Goal: Task Accomplishment & Management: Manage account settings

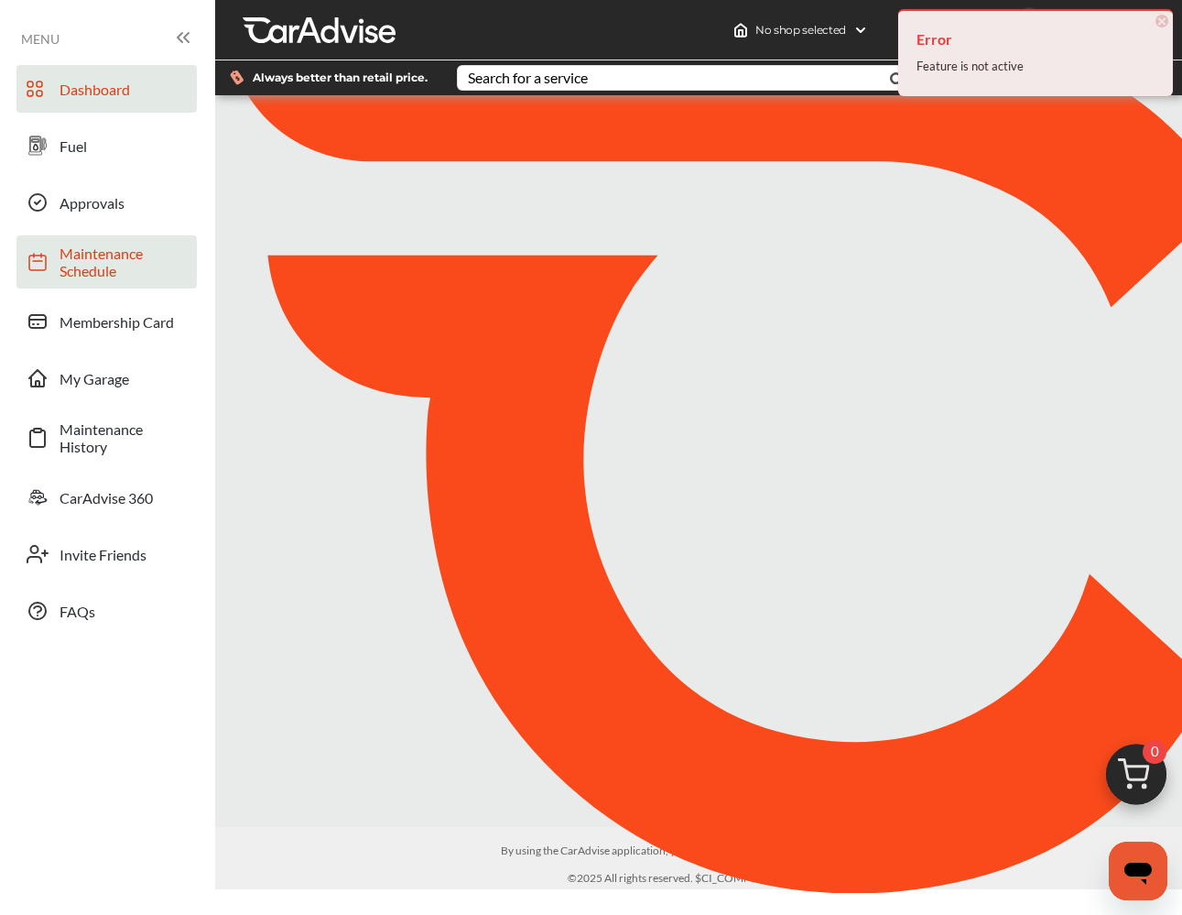
click at [79, 277] on span "Maintenance Schedule" at bounding box center [124, 261] width 128 height 35
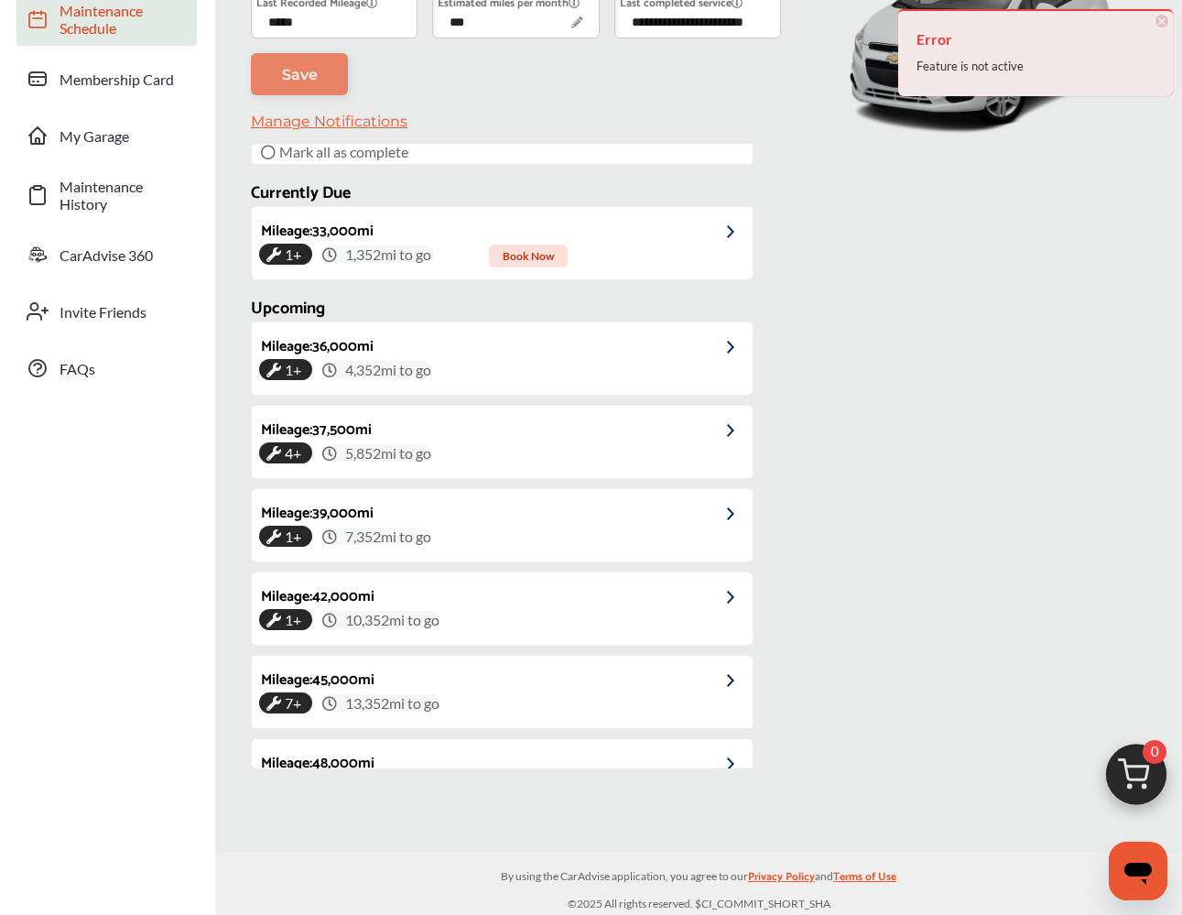
scroll to position [373, 0]
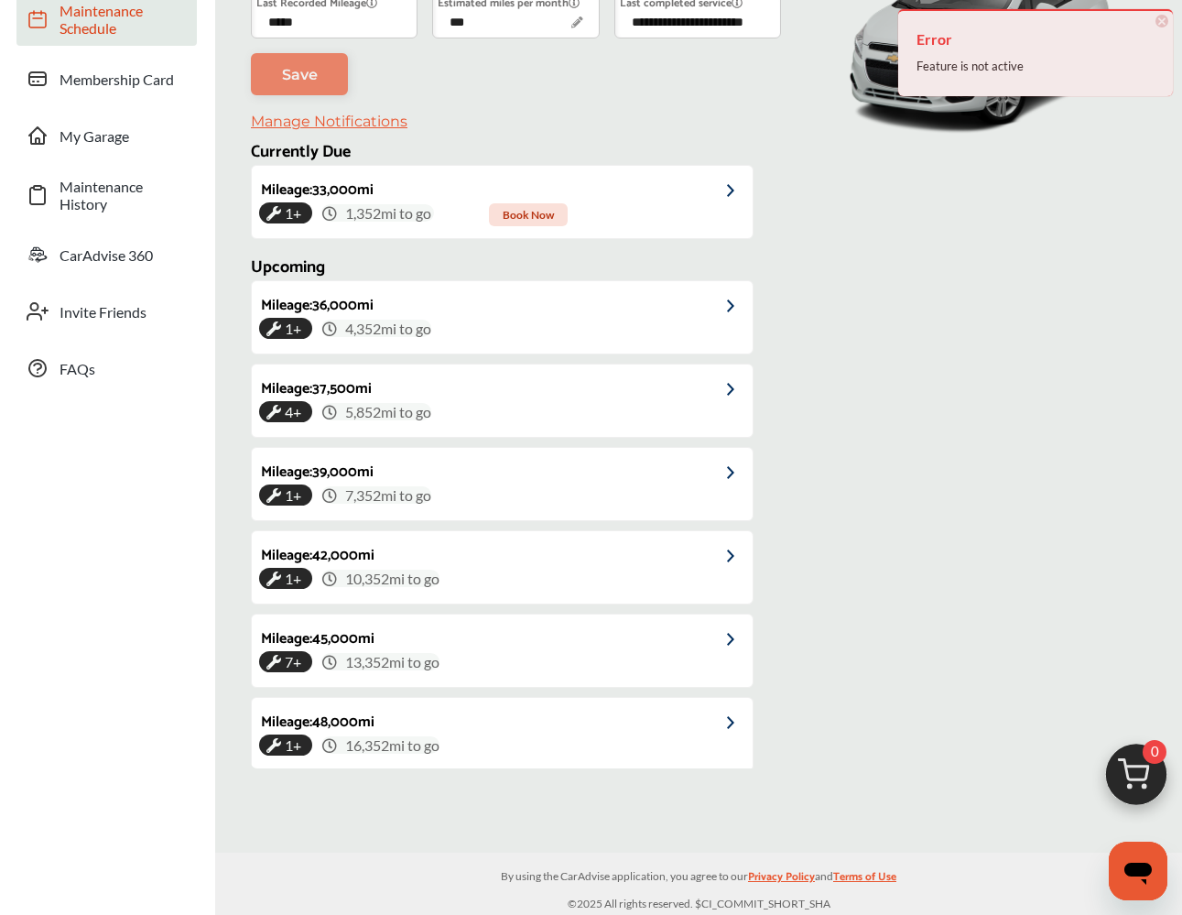
click at [1163, 18] on span "×" at bounding box center [1161, 21] width 13 height 13
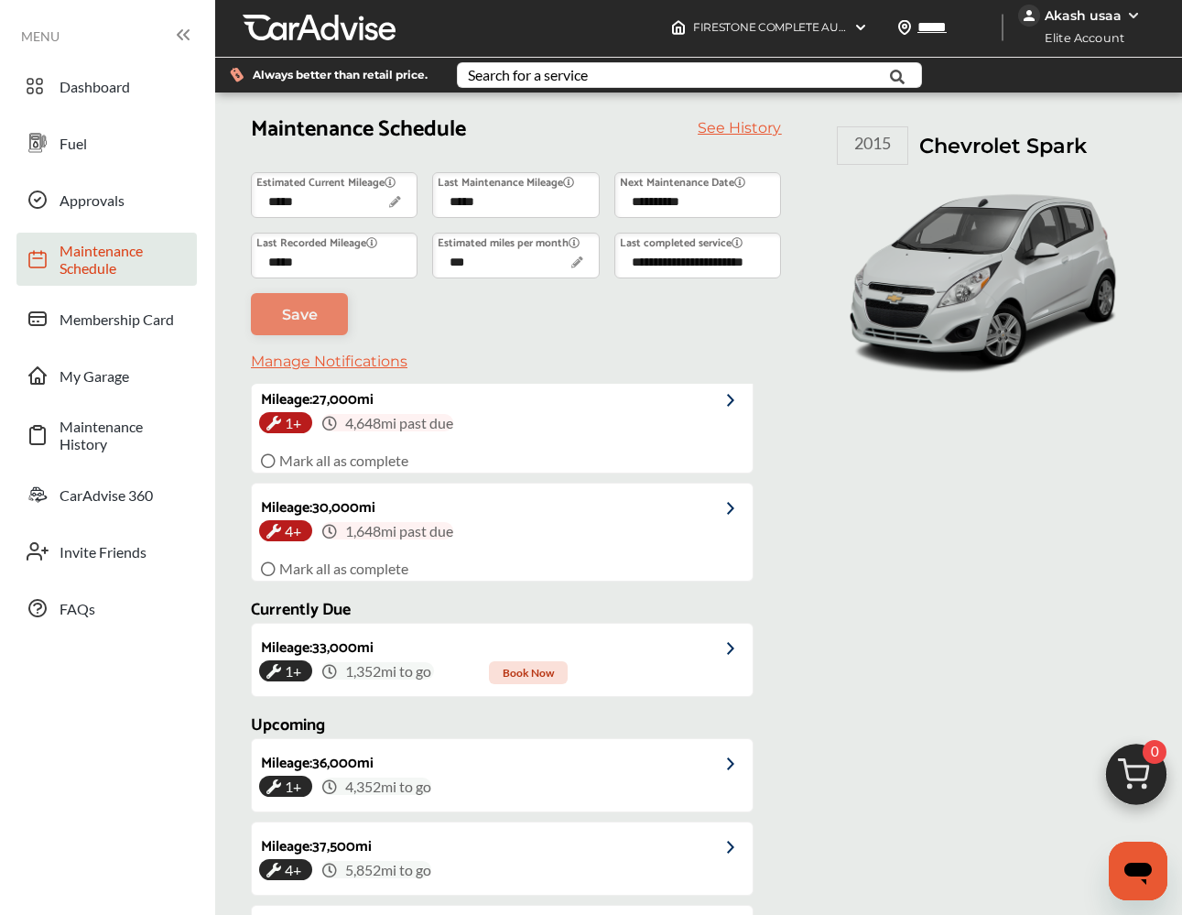
scroll to position [5, 0]
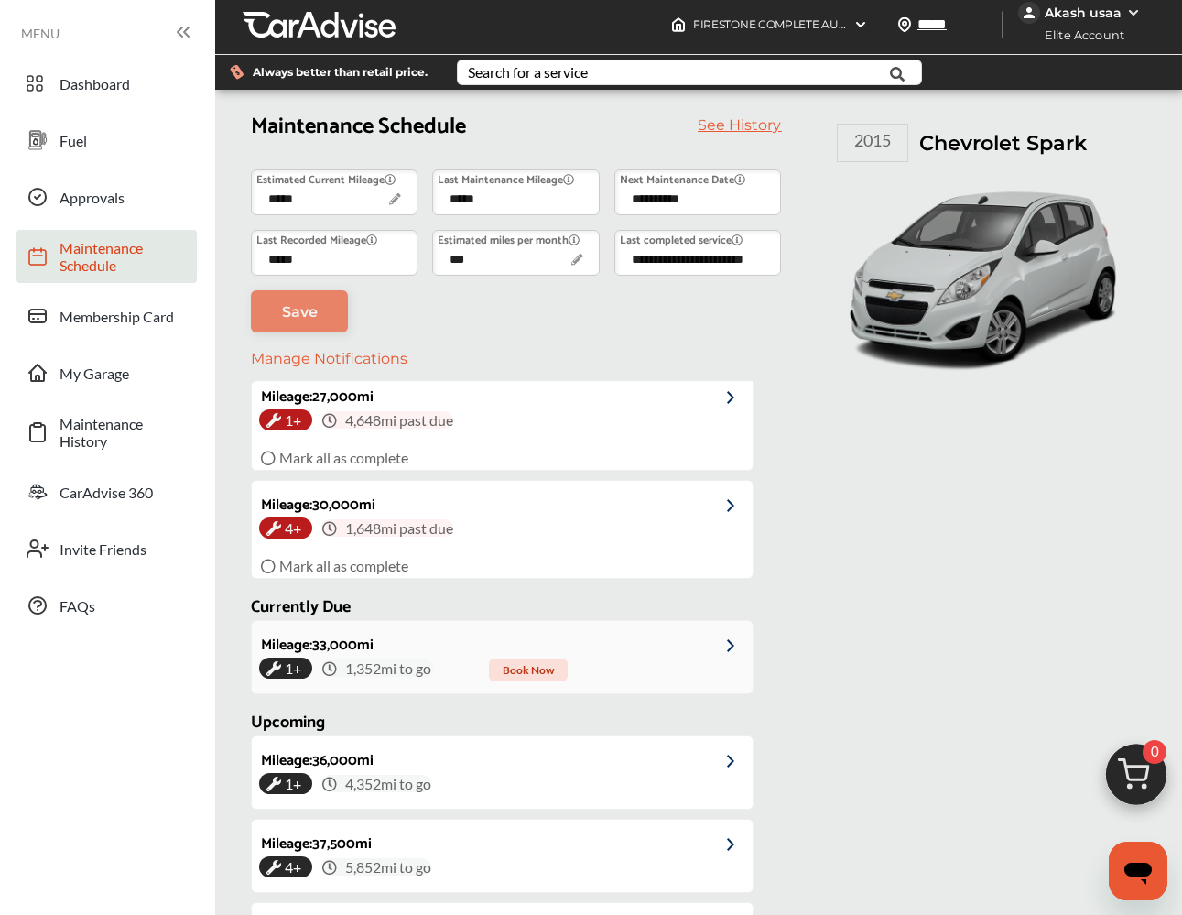
click at [625, 677] on div "1+ 1,352 mi to go Book Now" at bounding box center [502, 667] width 486 height 17
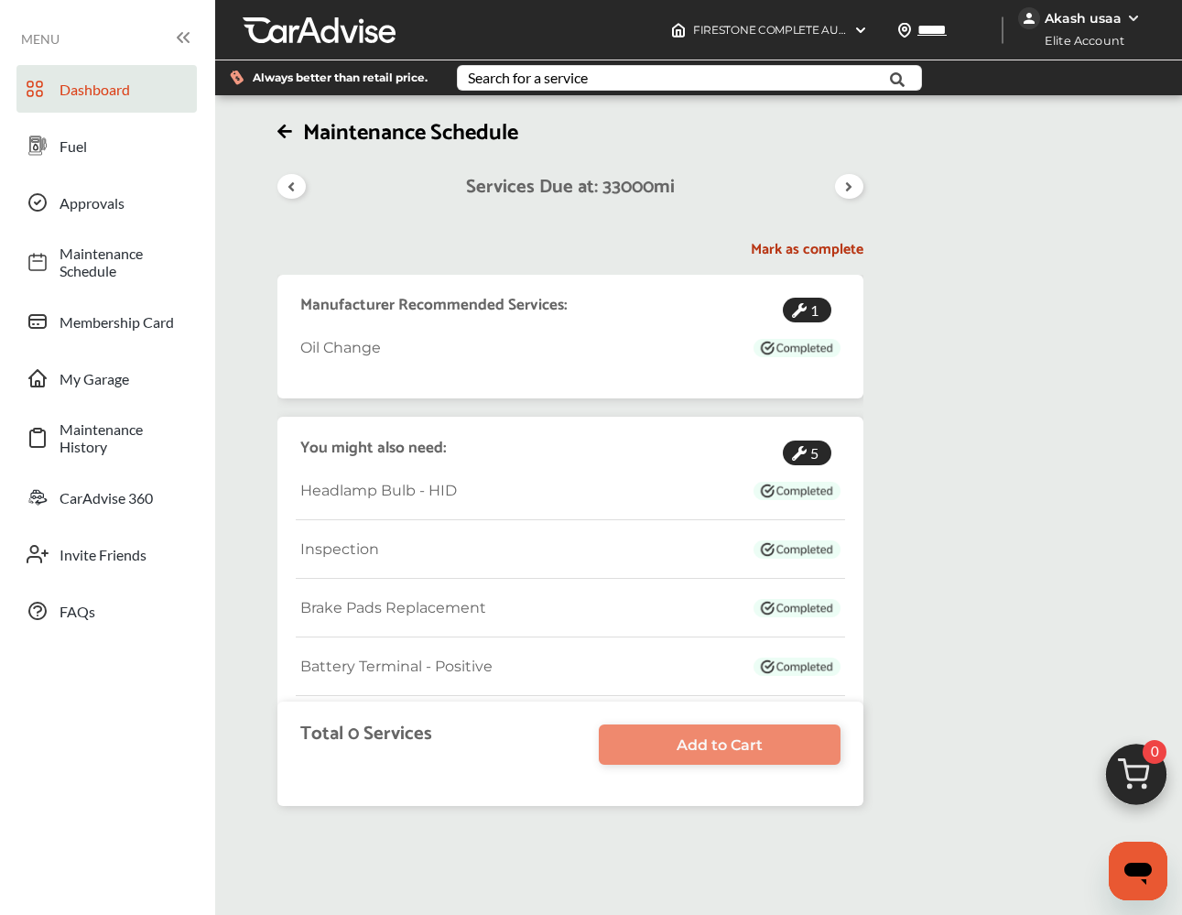
click at [60, 91] on span "Dashboard" at bounding box center [124, 89] width 128 height 17
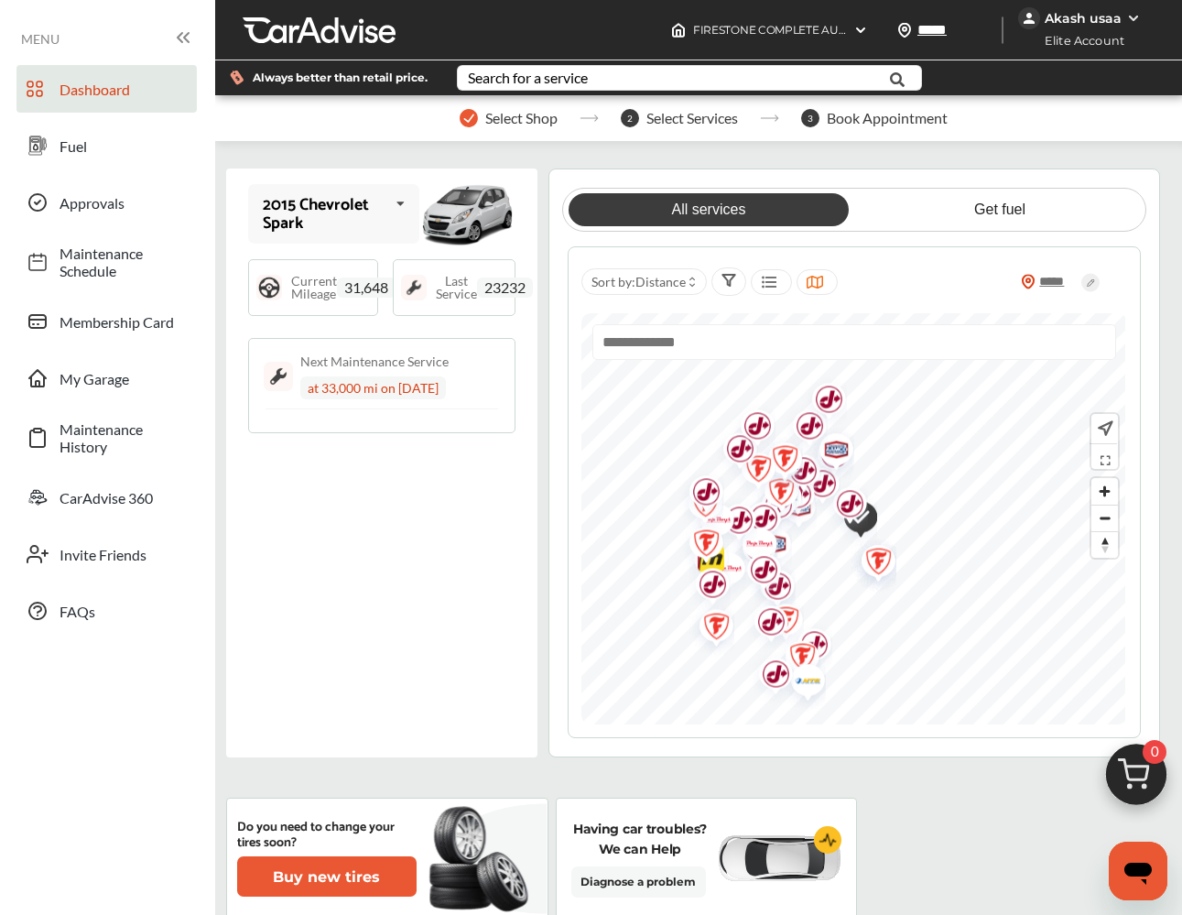
click at [1130, 783] on img at bounding box center [1136, 779] width 88 height 88
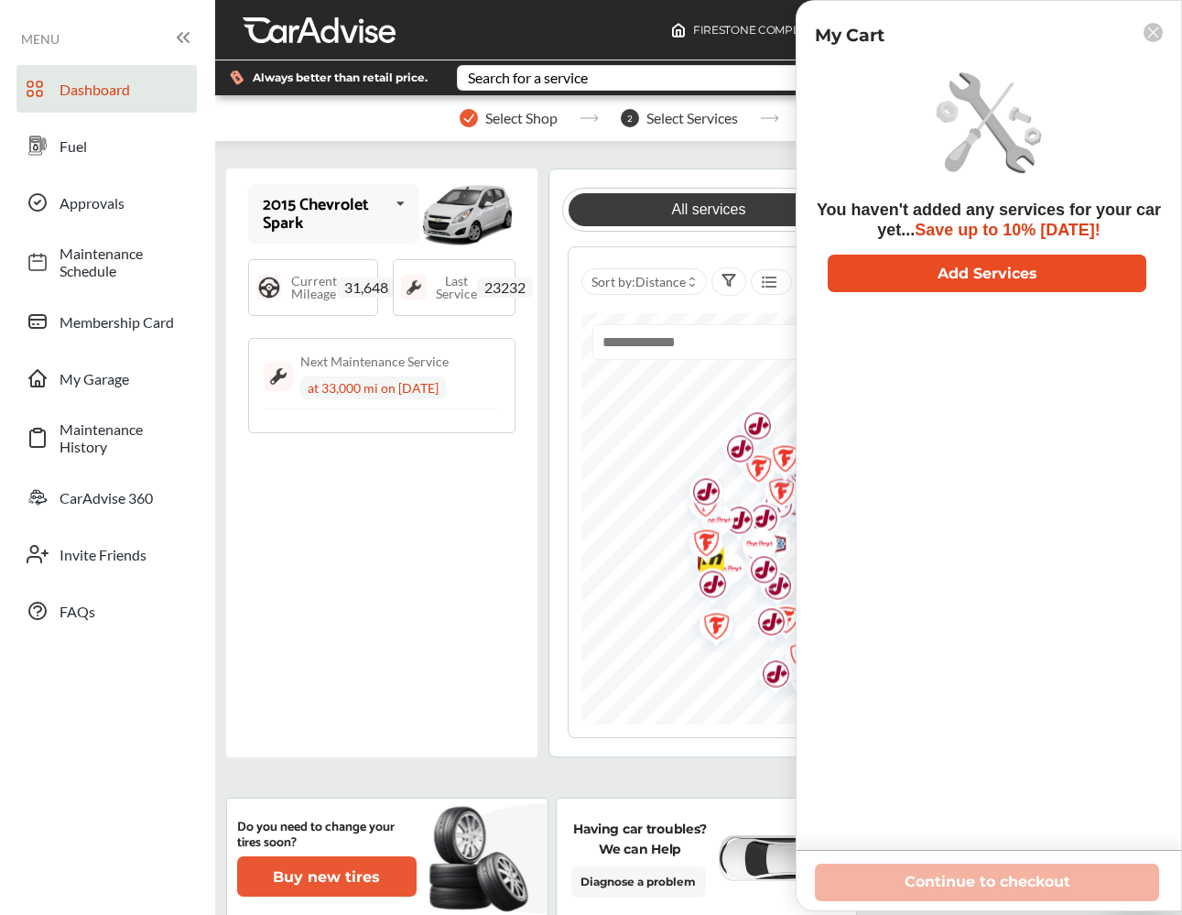
click at [1025, 273] on button "Add Services" at bounding box center [987, 274] width 319 height 38
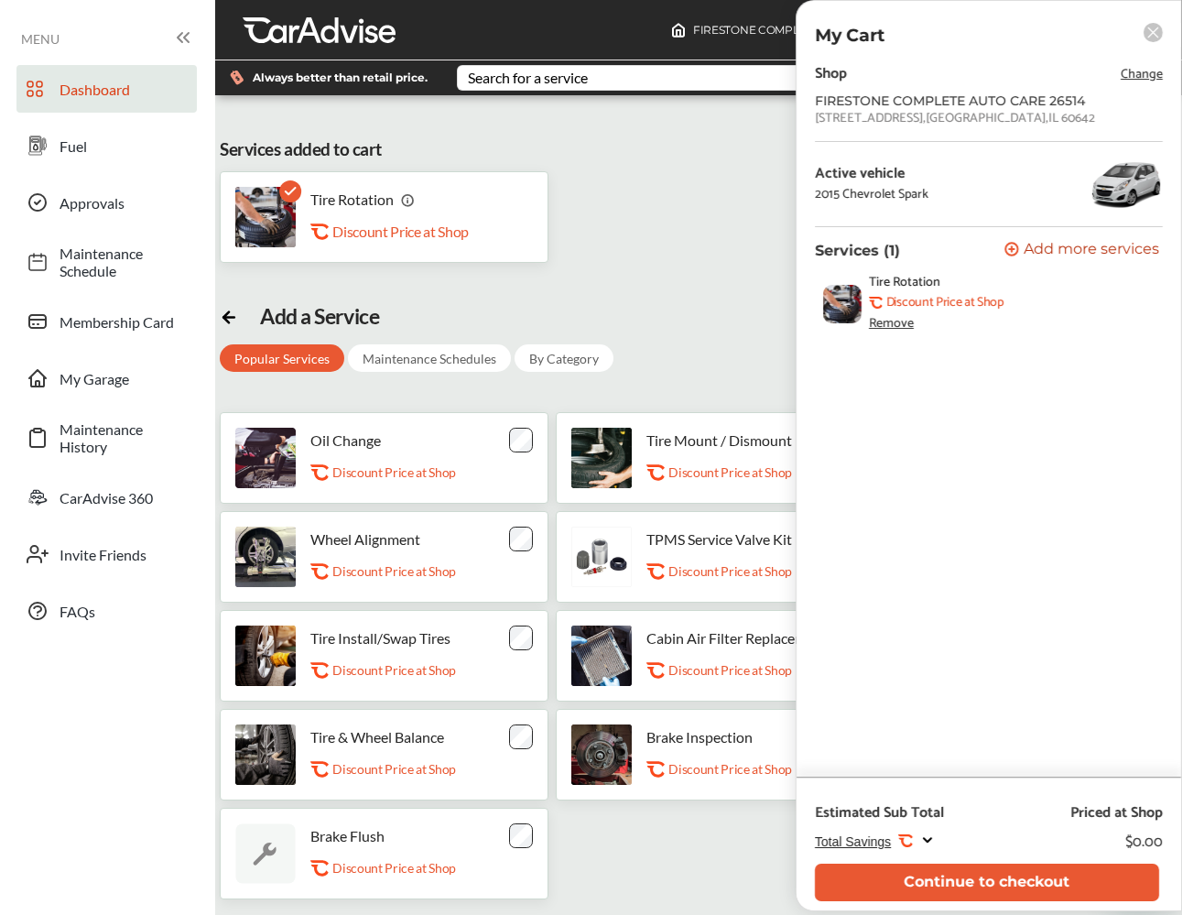
click at [83, 92] on span "Dashboard" at bounding box center [124, 89] width 128 height 17
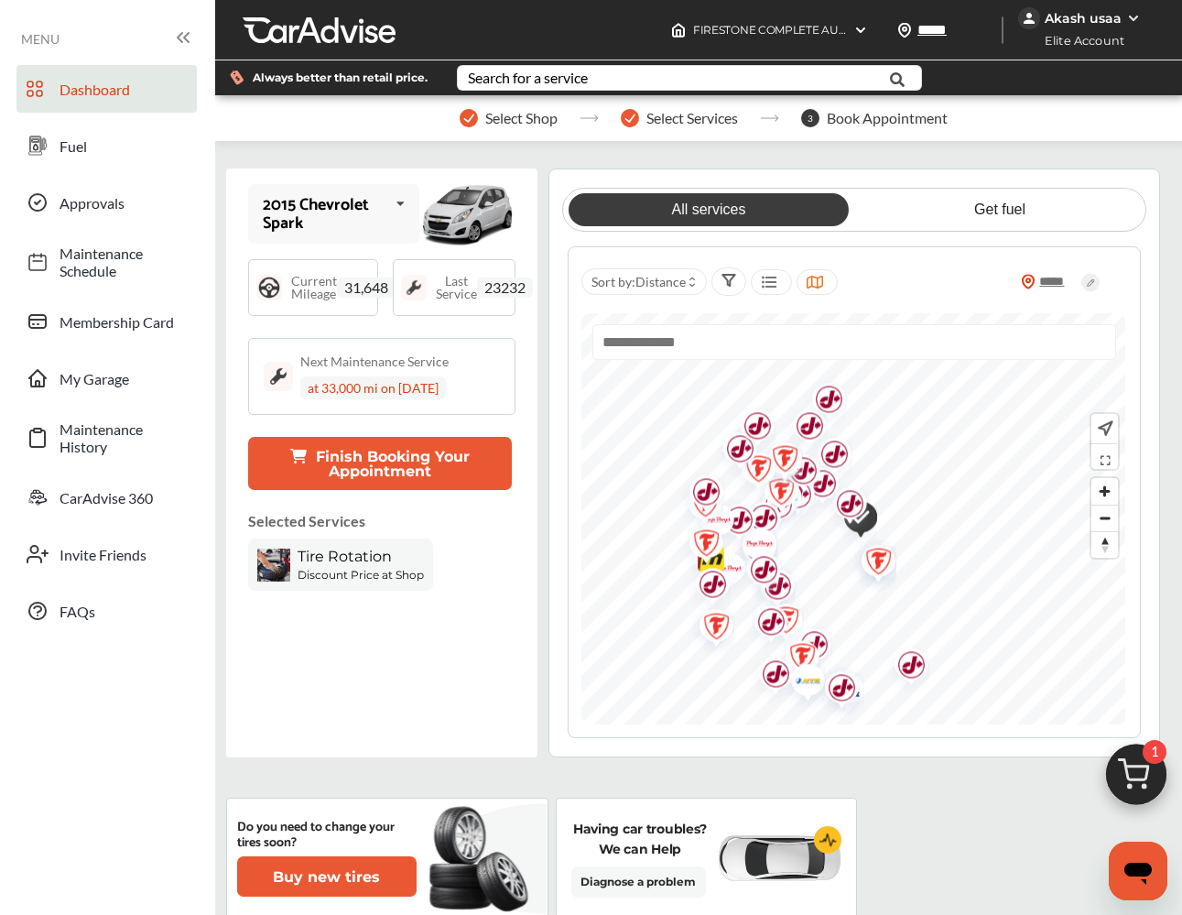
click at [1146, 775] on img at bounding box center [1136, 779] width 88 height 88
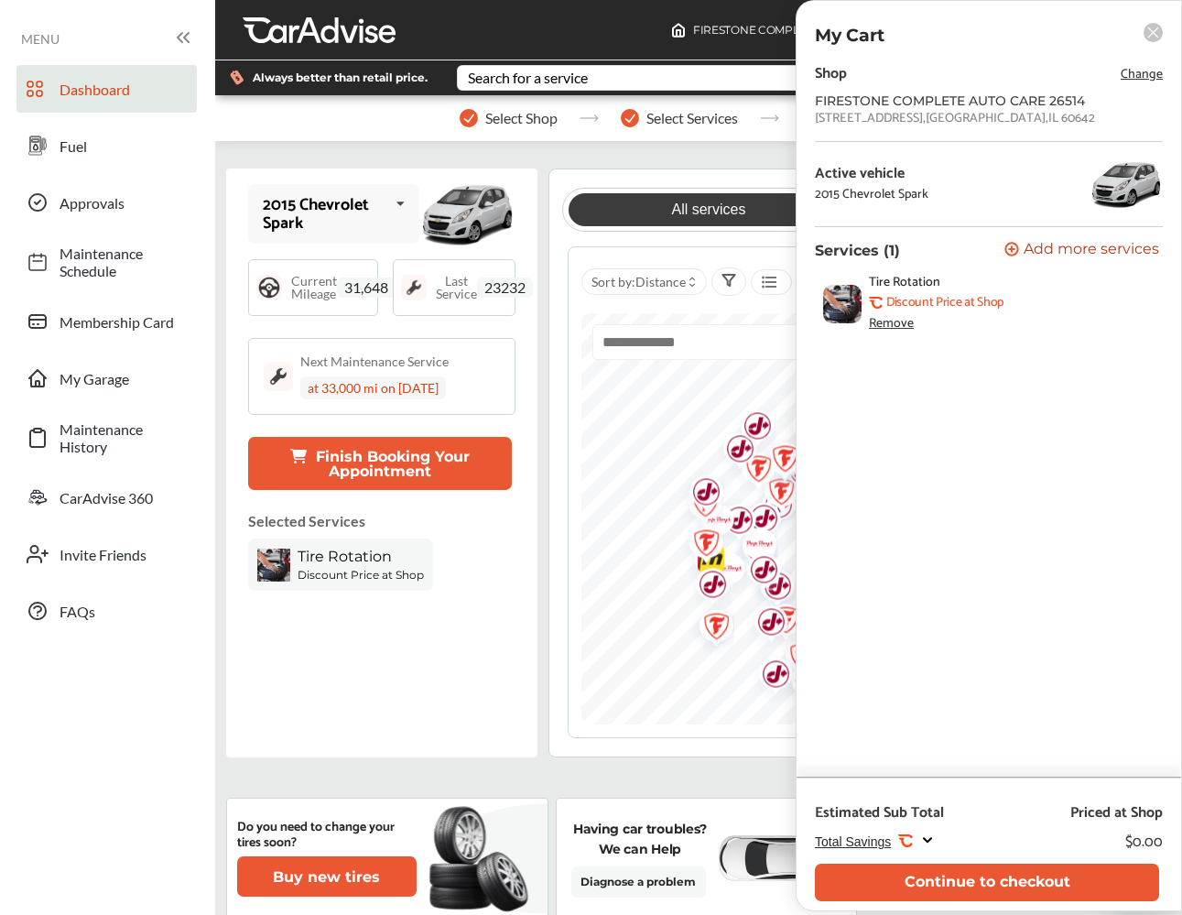
click at [1149, 79] on span "Change" at bounding box center [1142, 74] width 42 height 21
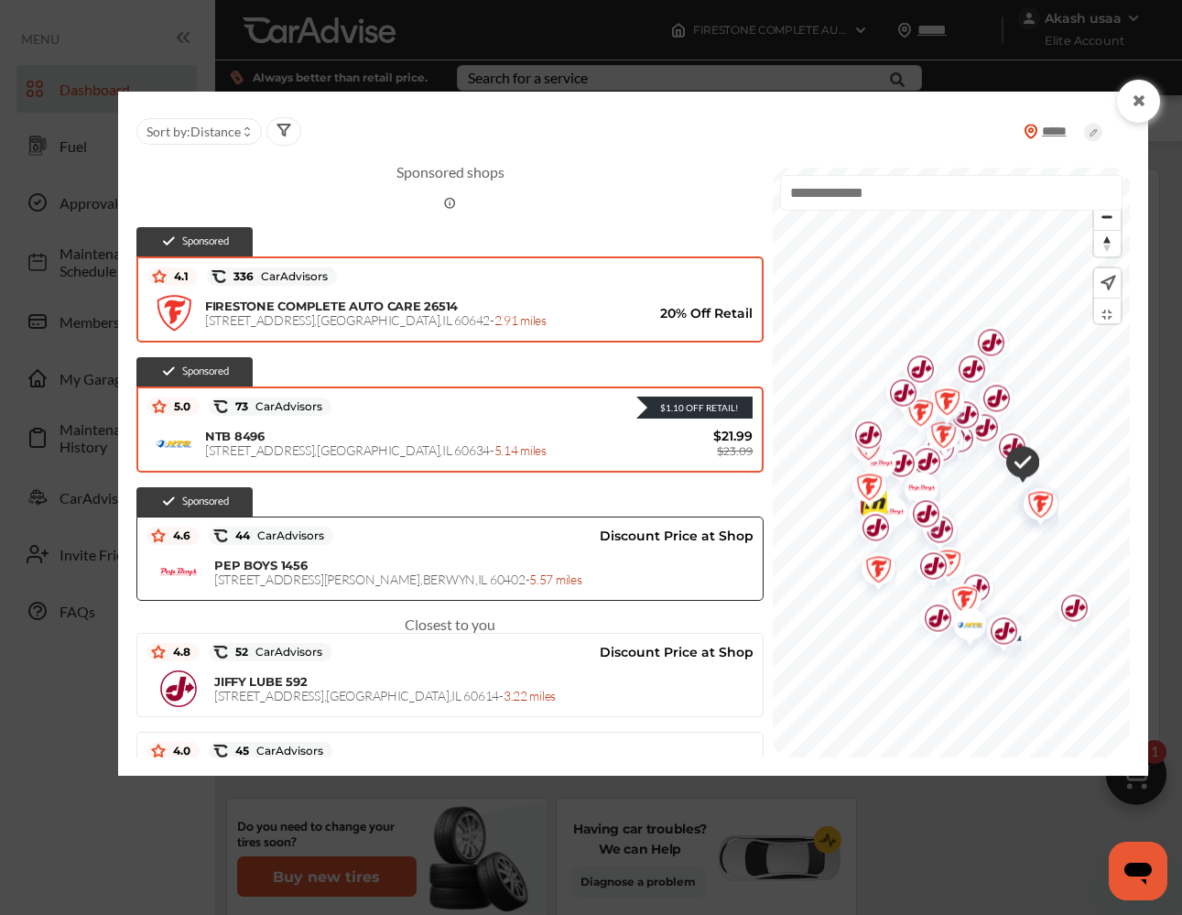
click at [428, 441] on div "NTB 8496 [STREET_ADDRESS] - 5.14 miles" at bounding box center [424, 442] width 439 height 29
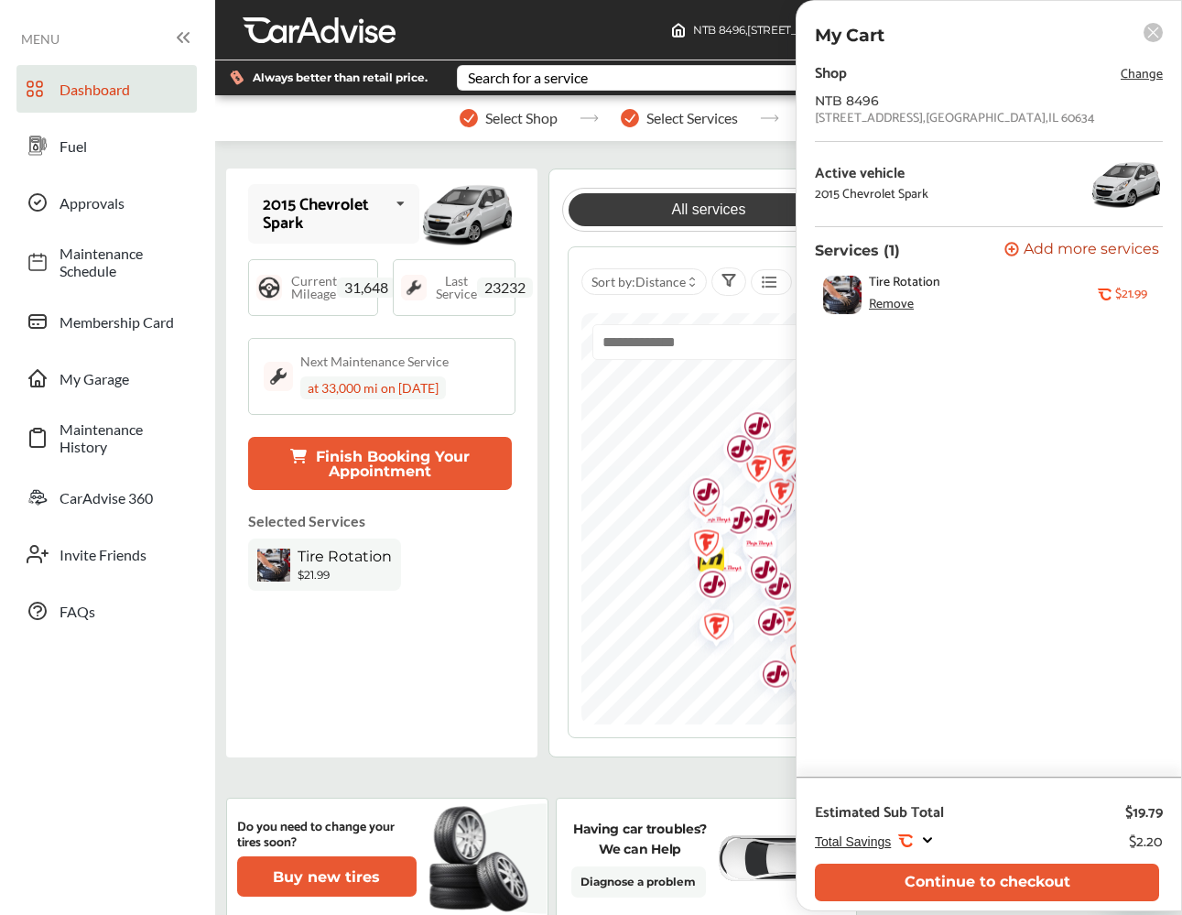
click at [910, 304] on div "Remove" at bounding box center [891, 305] width 45 height 15
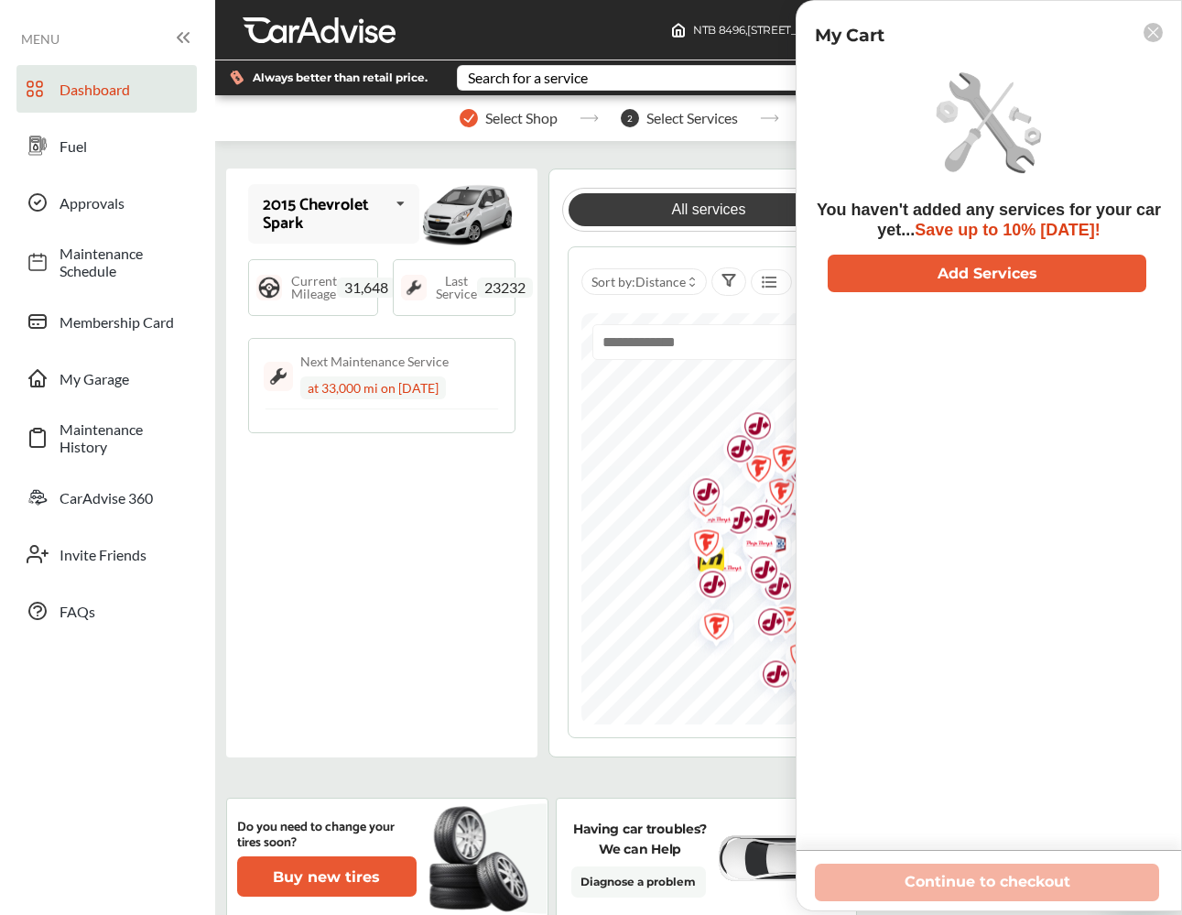
click at [1157, 33] on rect at bounding box center [1153, 32] width 19 height 19
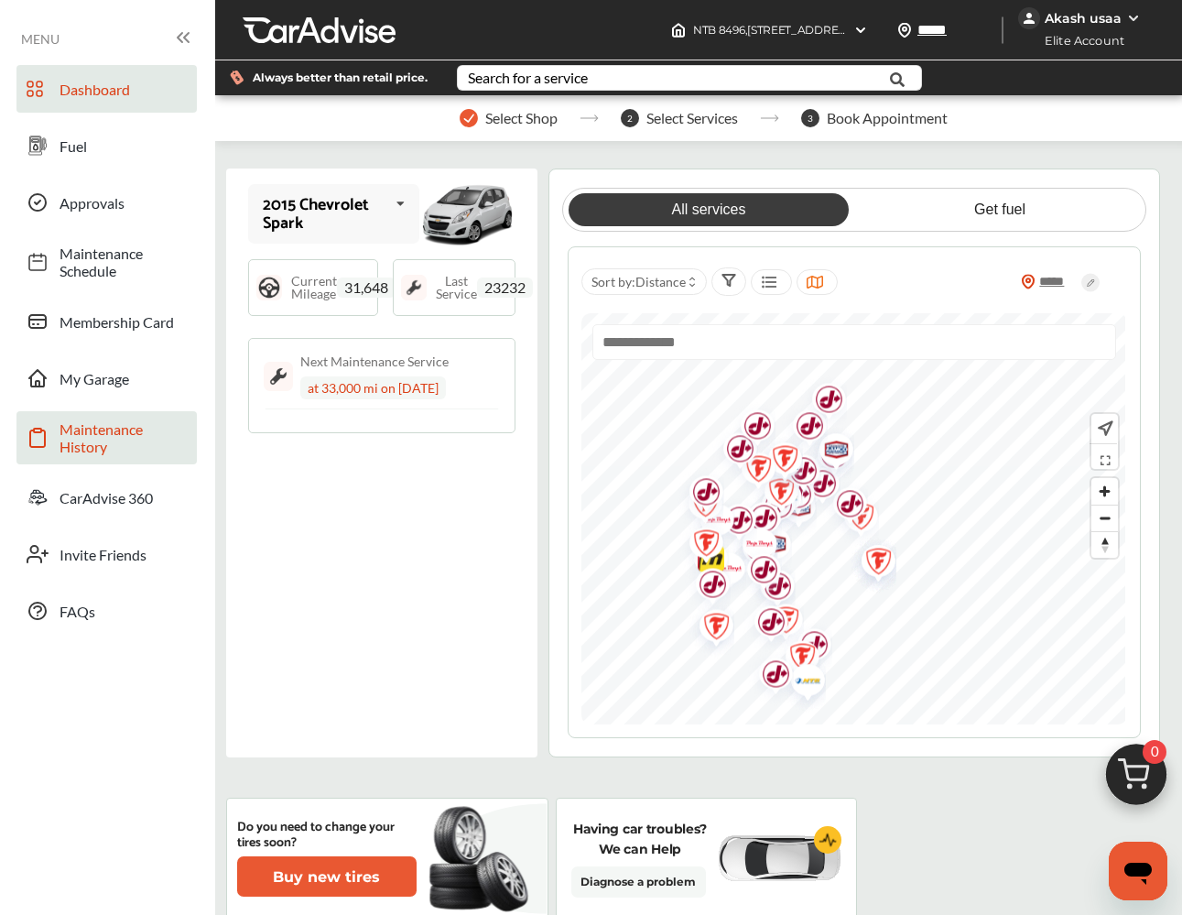
click at [106, 423] on span "Maintenance History" at bounding box center [124, 437] width 128 height 35
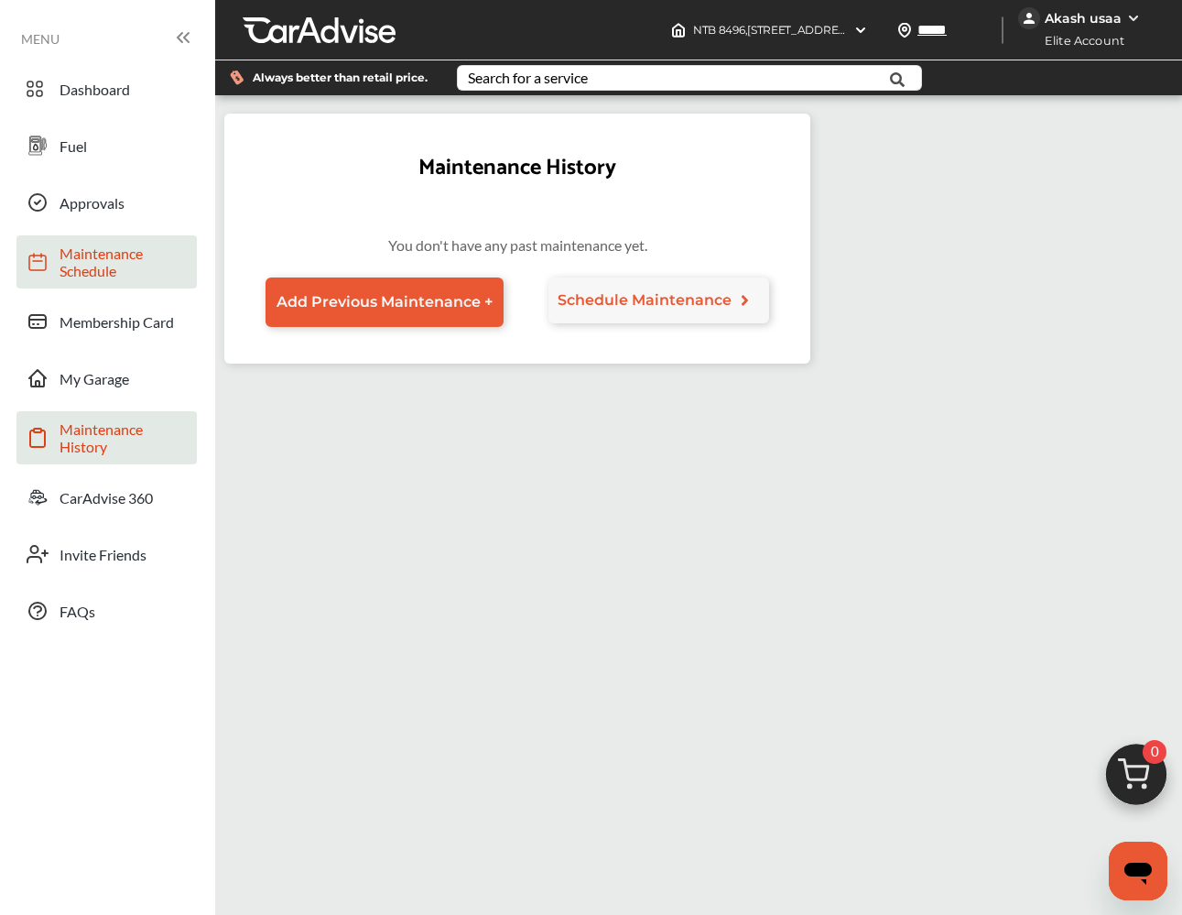
click at [103, 266] on span "Maintenance Schedule" at bounding box center [124, 261] width 128 height 35
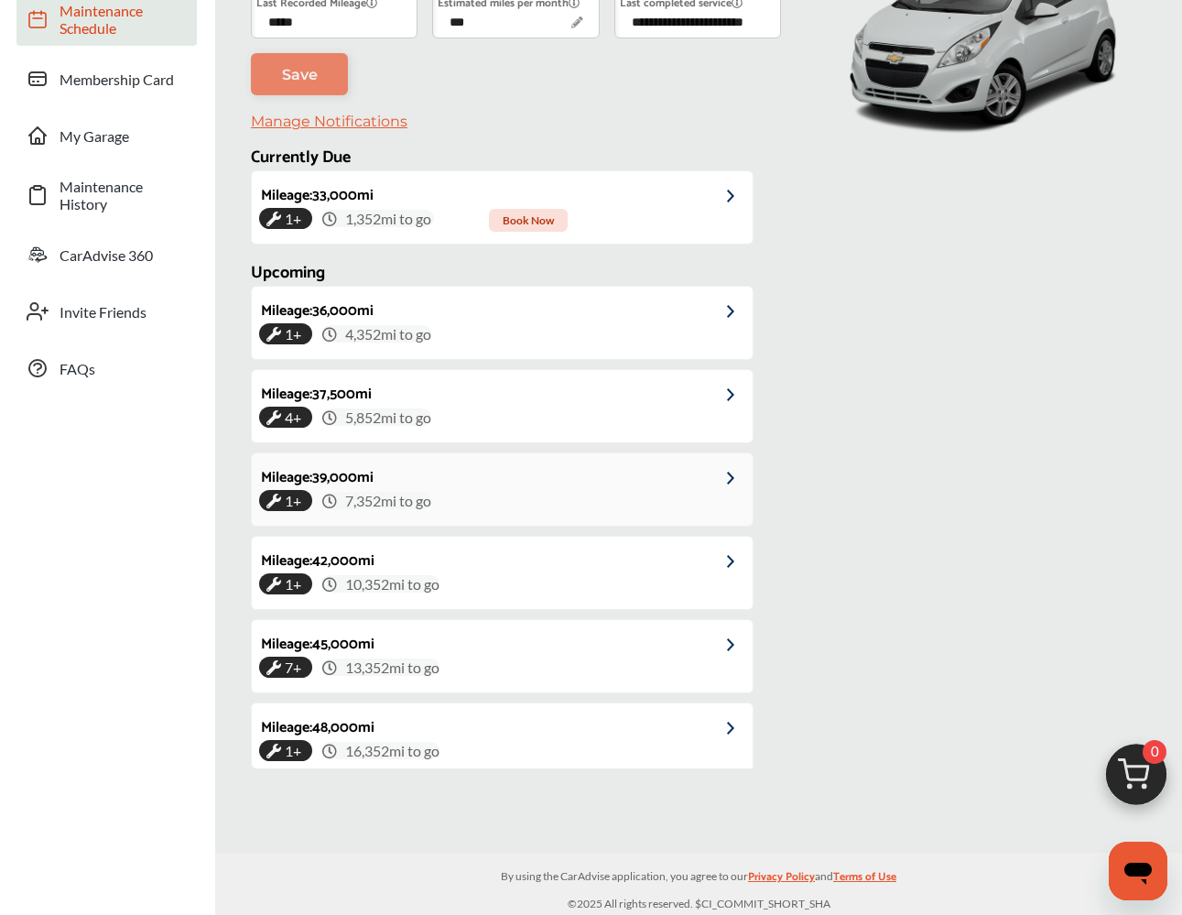
scroll to position [373, 0]
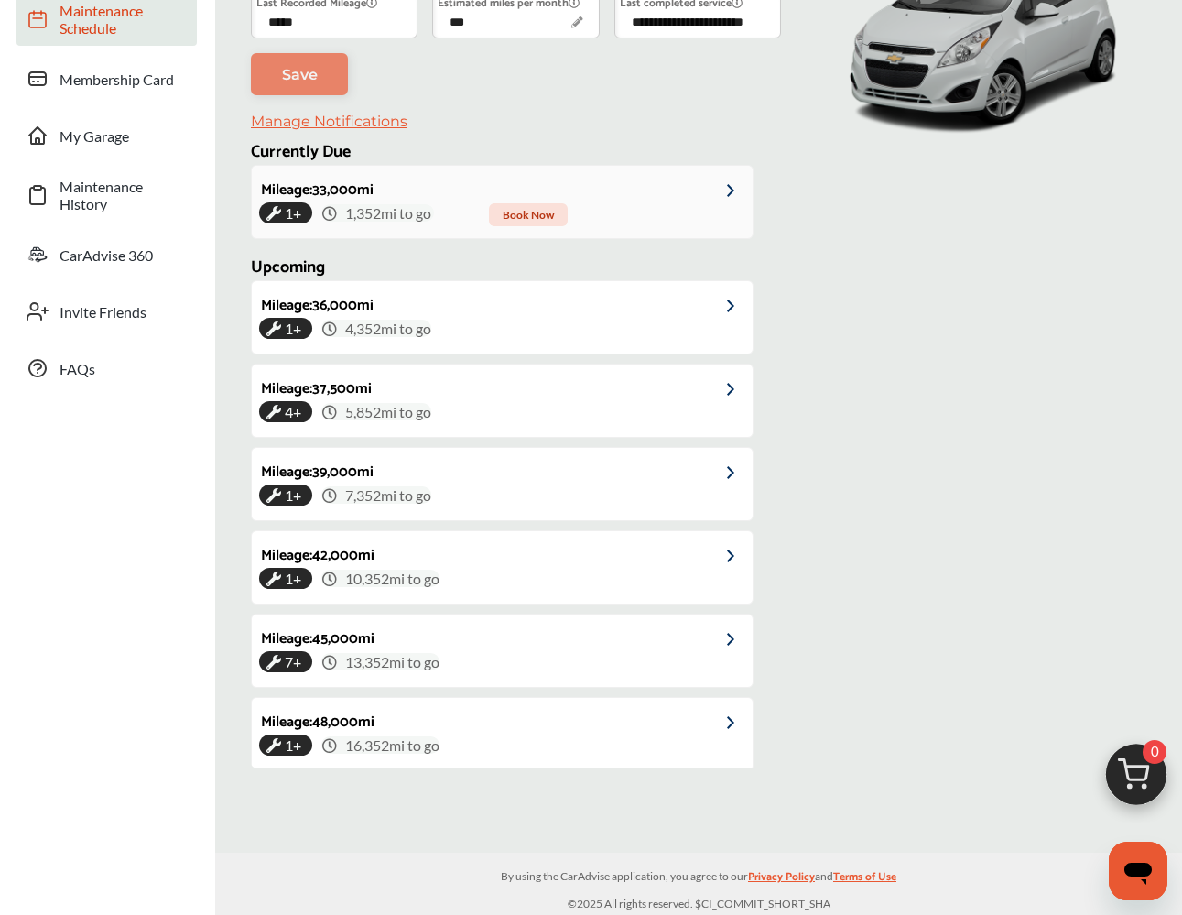
click at [673, 222] on div "1+ 1,352 mi to go Book Now" at bounding box center [502, 212] width 486 height 17
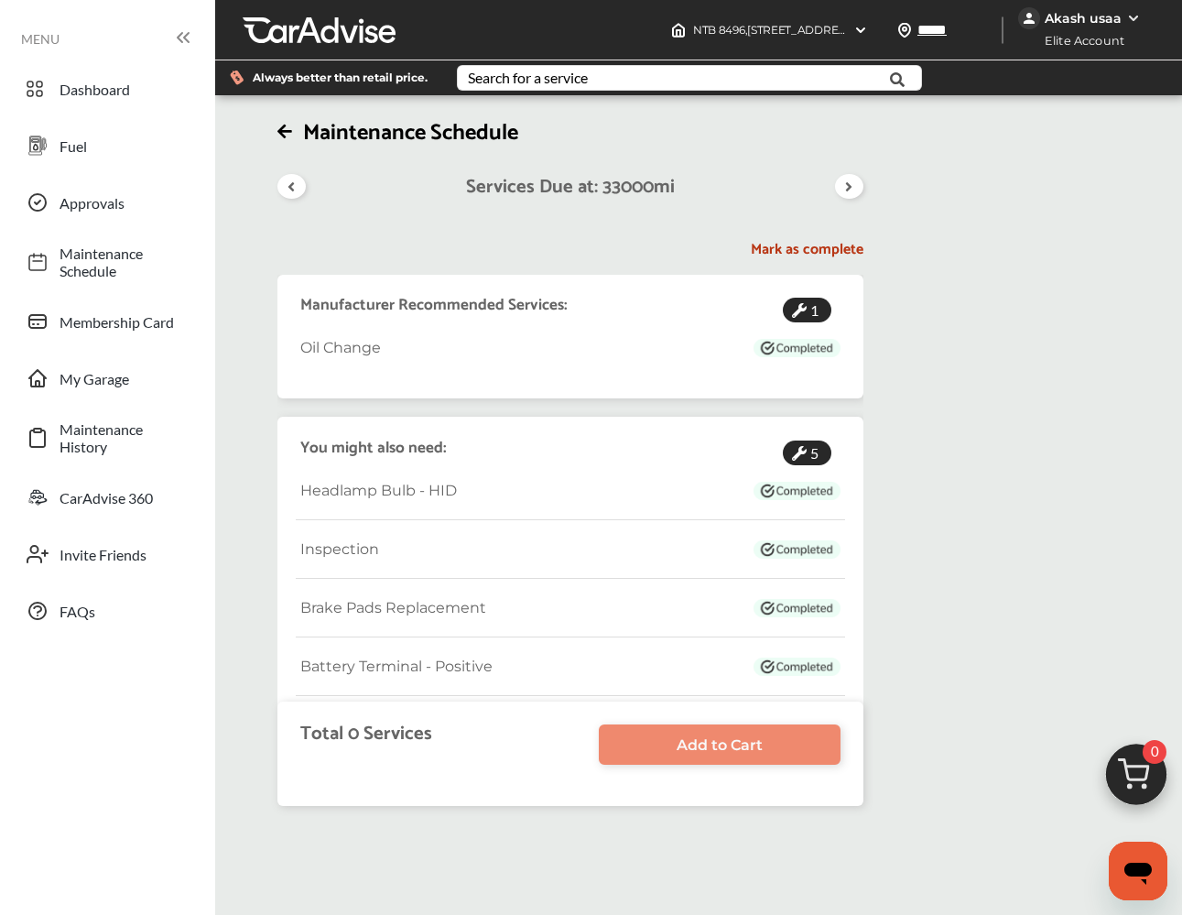
click at [286, 137] on icon at bounding box center [284, 131] width 15 height 16
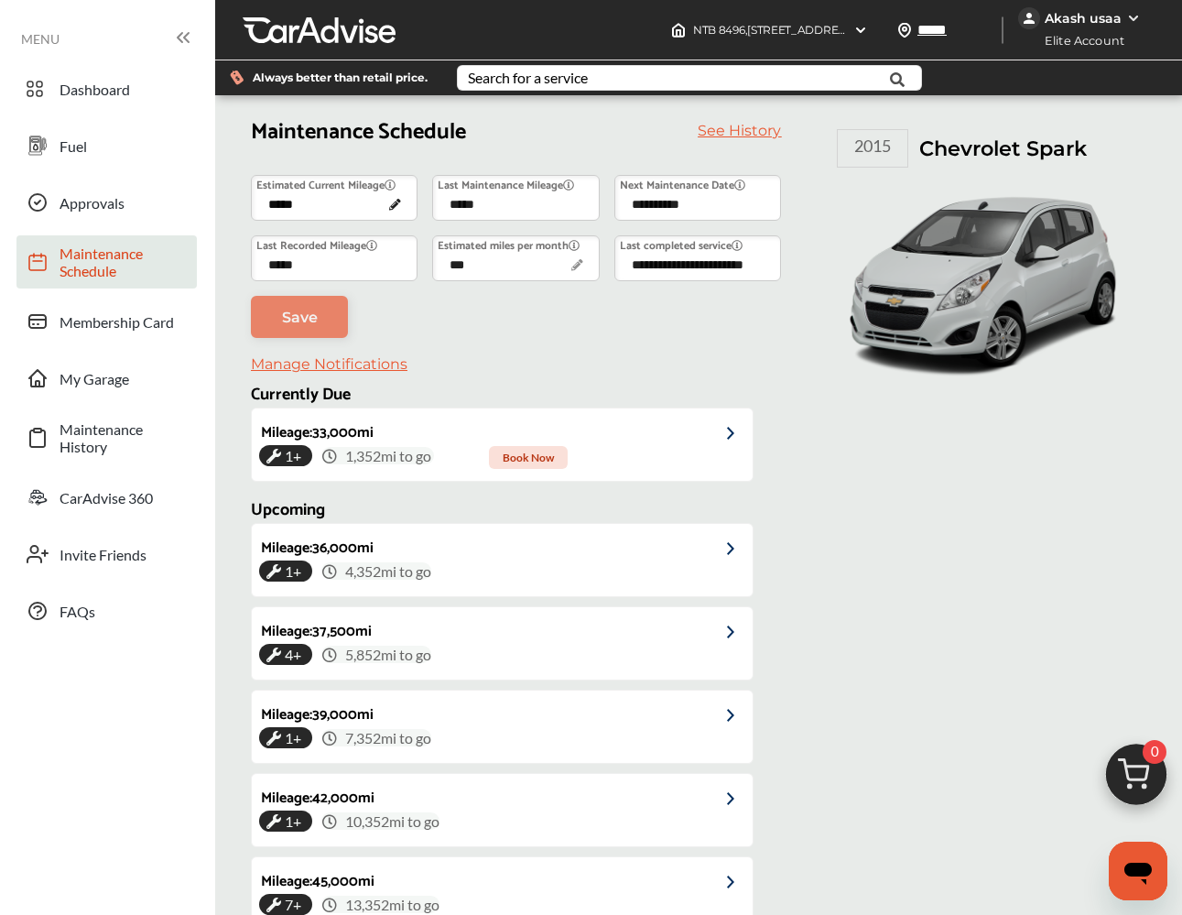
click at [313, 206] on input "*****" at bounding box center [334, 198] width 167 height 46
drag, startPoint x: 311, startPoint y: 209, endPoint x: 278, endPoint y: 211, distance: 33.0
click at [278, 211] on input "*****" at bounding box center [334, 198] width 167 height 46
click at [285, 325] on span "Save" at bounding box center [300, 317] width 36 height 17
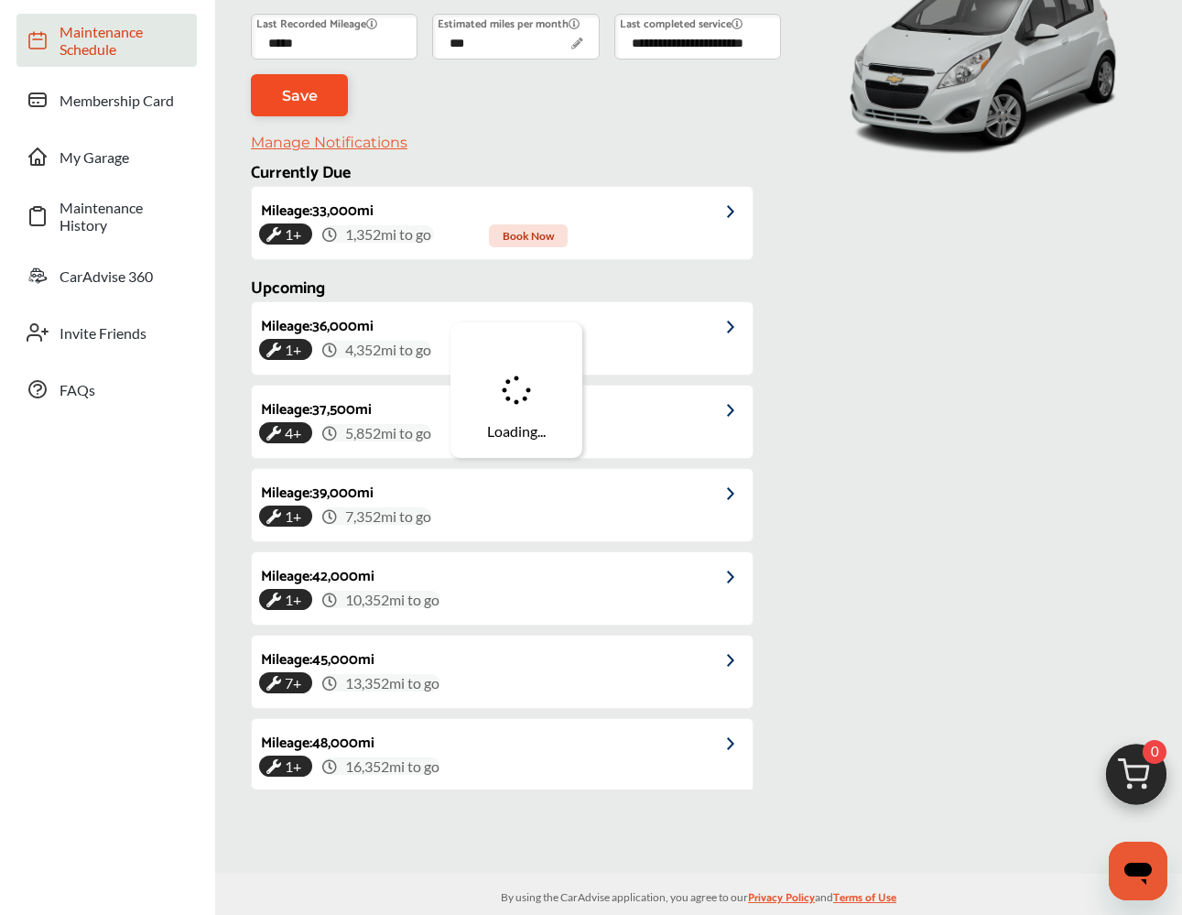
scroll to position [248, 0]
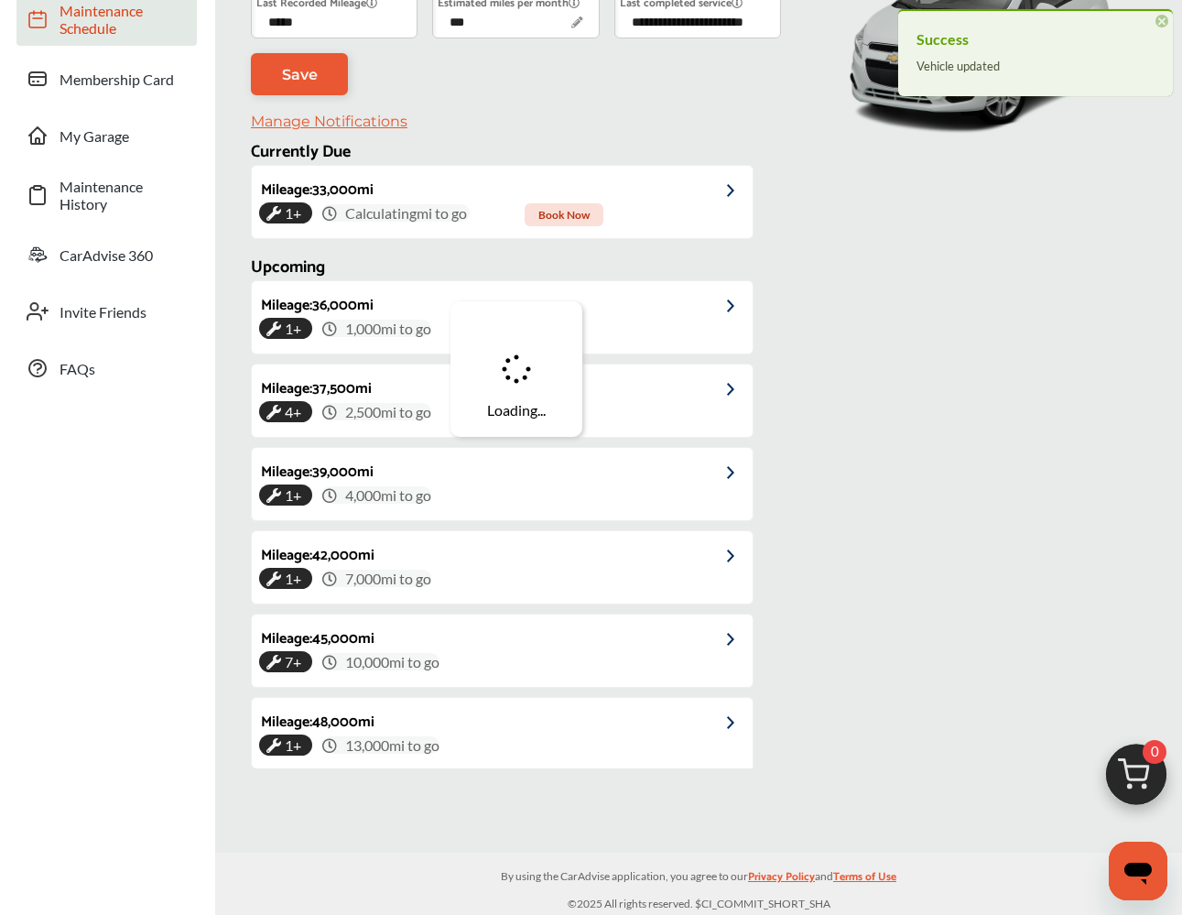
type input "*****"
type input "**********"
type input "*****"
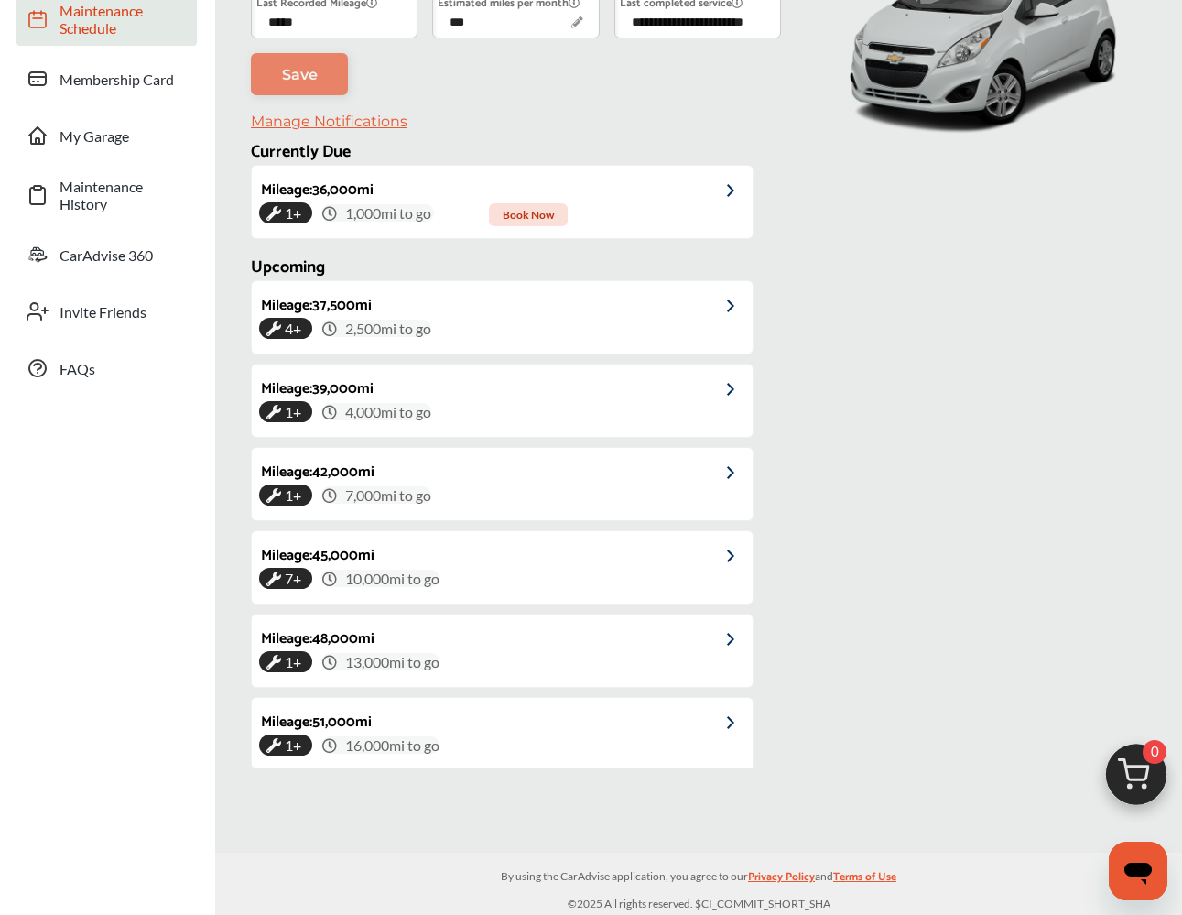
scroll to position [0, 0]
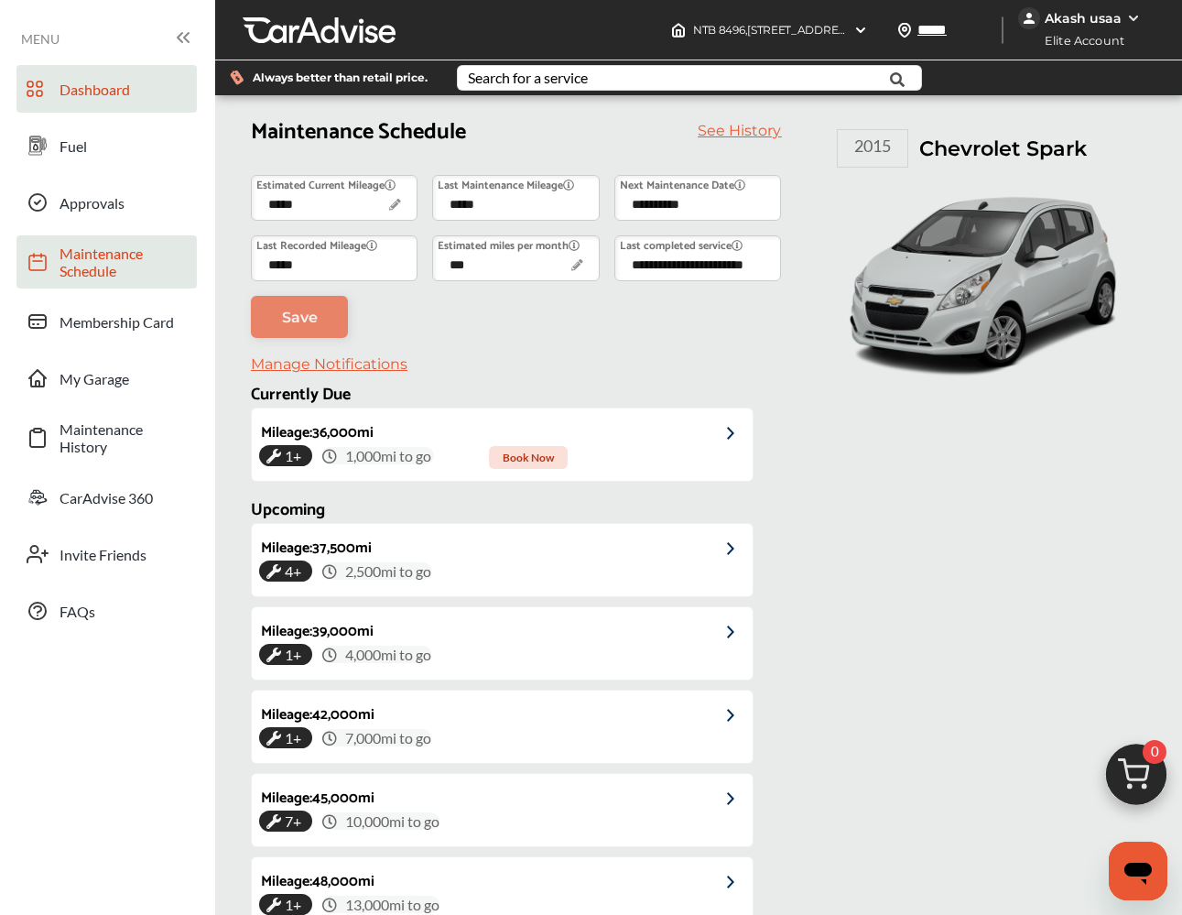
click at [127, 87] on span "Dashboard" at bounding box center [124, 89] width 128 height 17
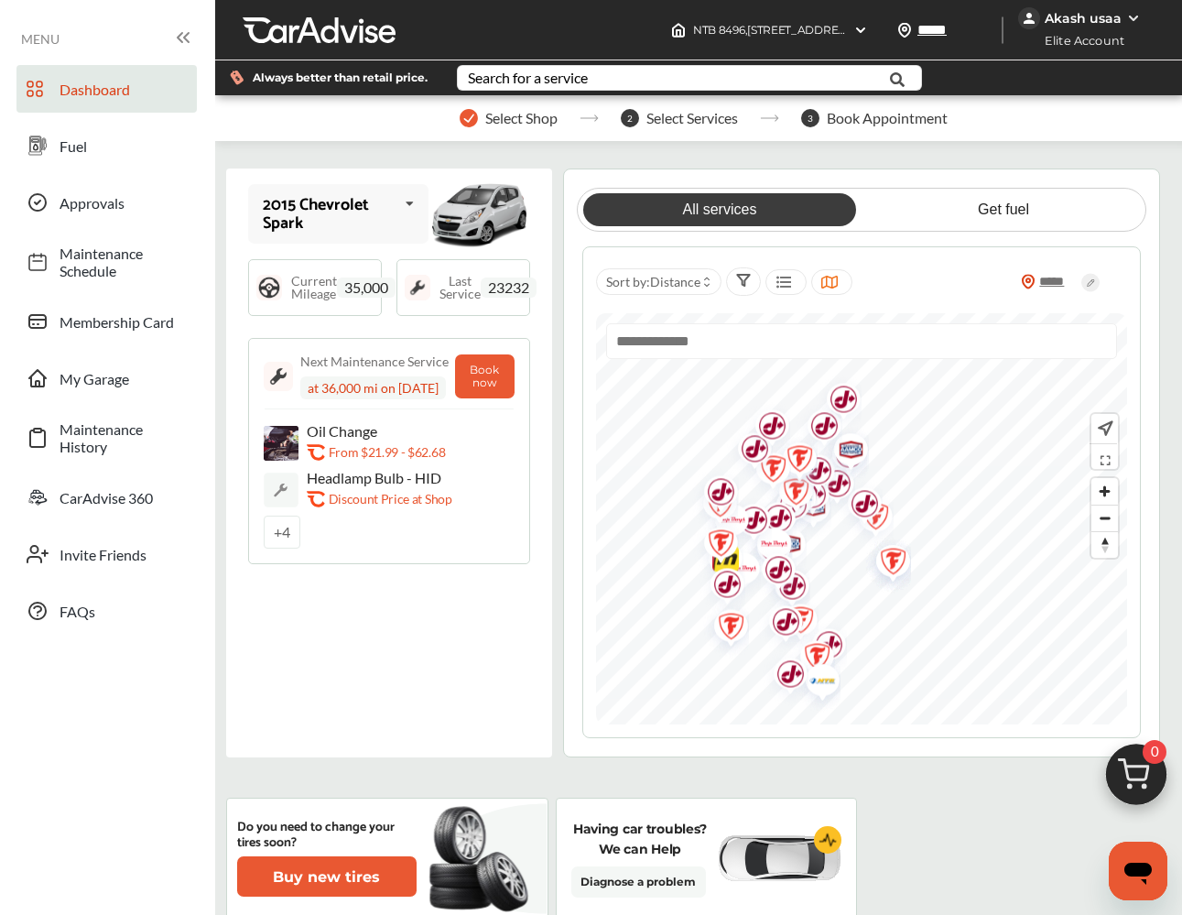
click at [1136, 768] on img at bounding box center [1136, 779] width 88 height 88
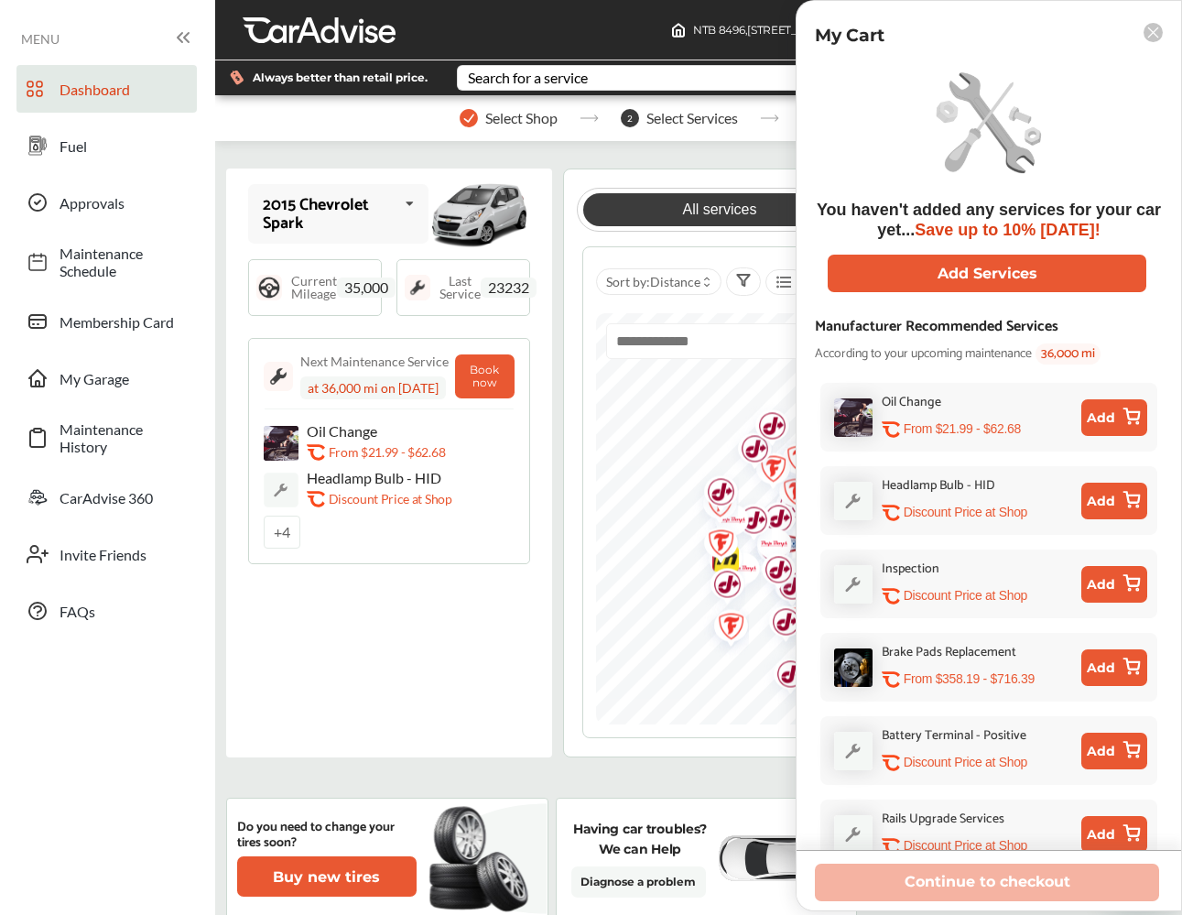
scroll to position [23, 0]
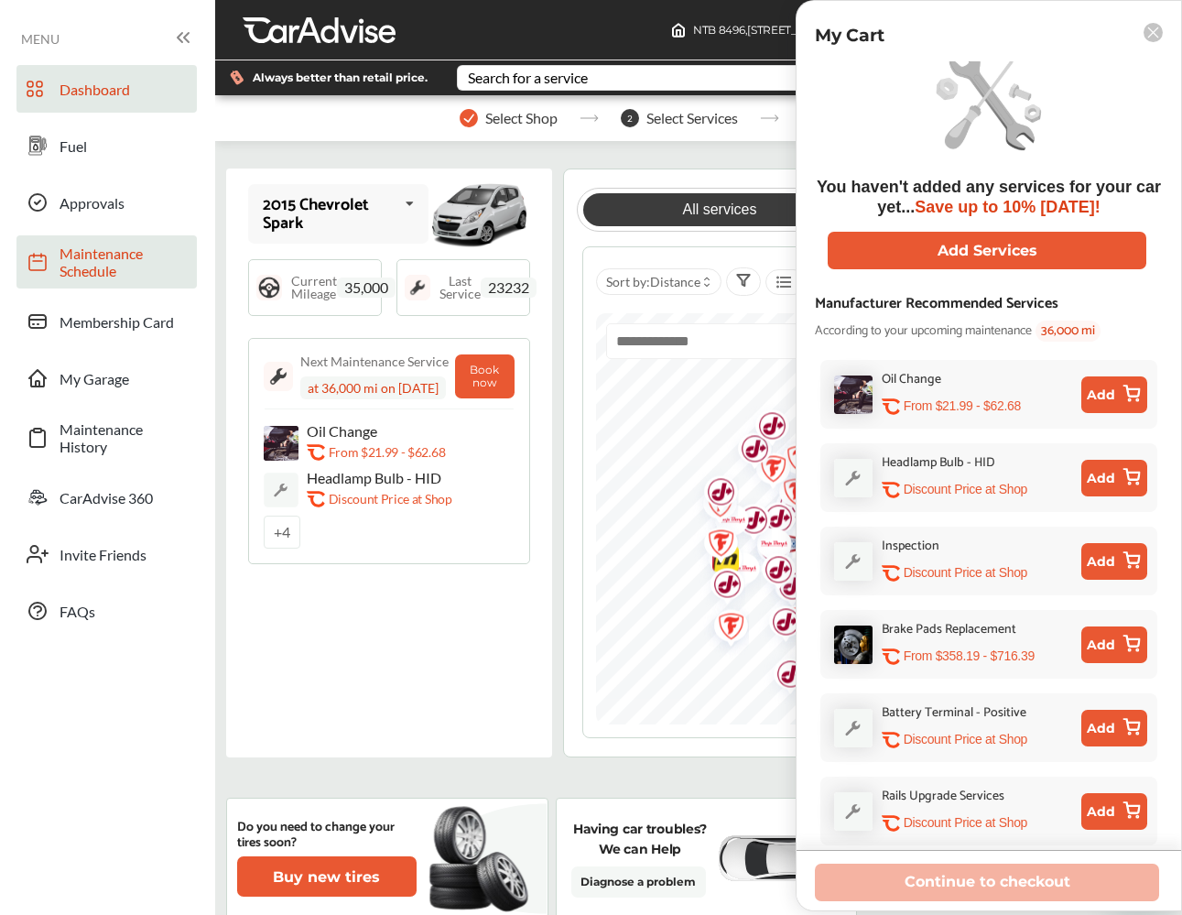
click at [119, 259] on span "Maintenance Schedule" at bounding box center [124, 261] width 128 height 35
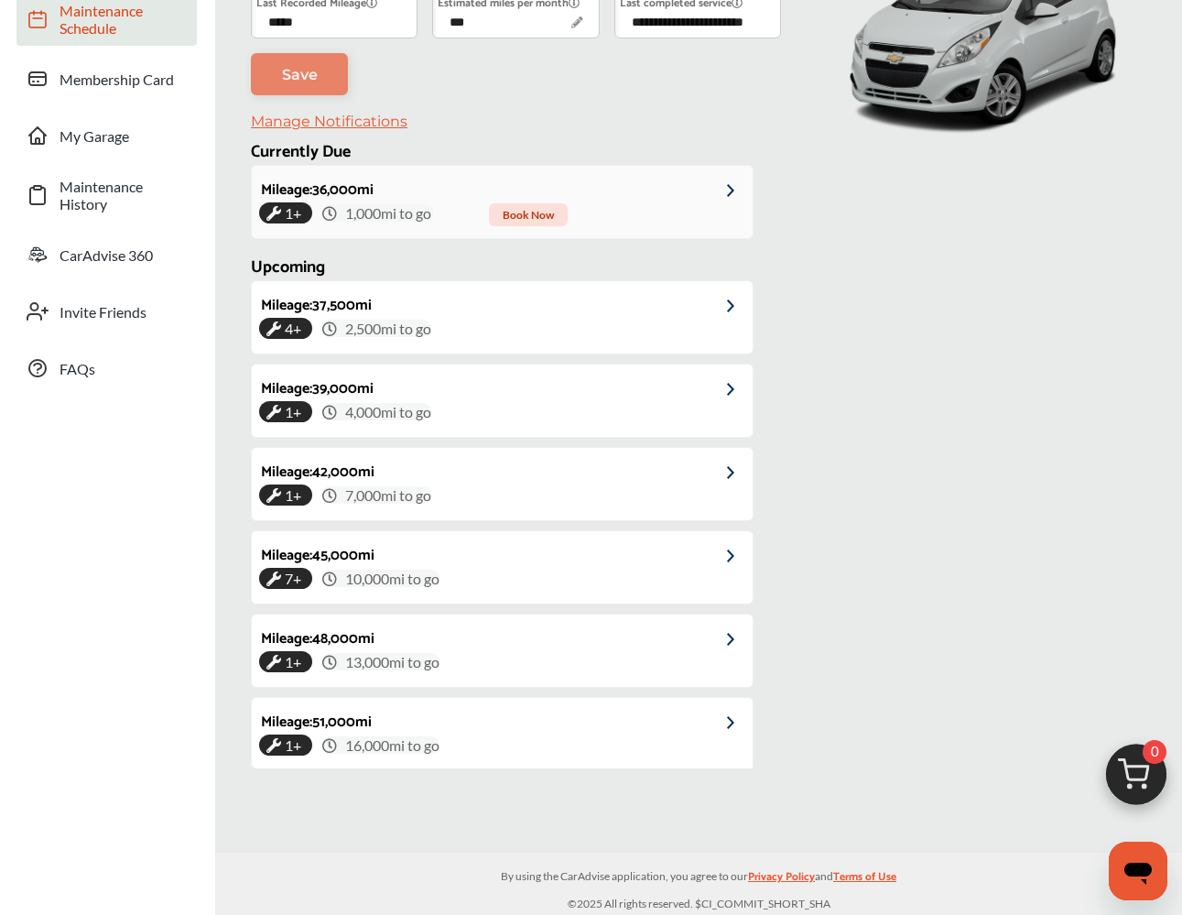
click at [673, 210] on div "1+ 1,000 mi to go Book Now" at bounding box center [502, 212] width 486 height 17
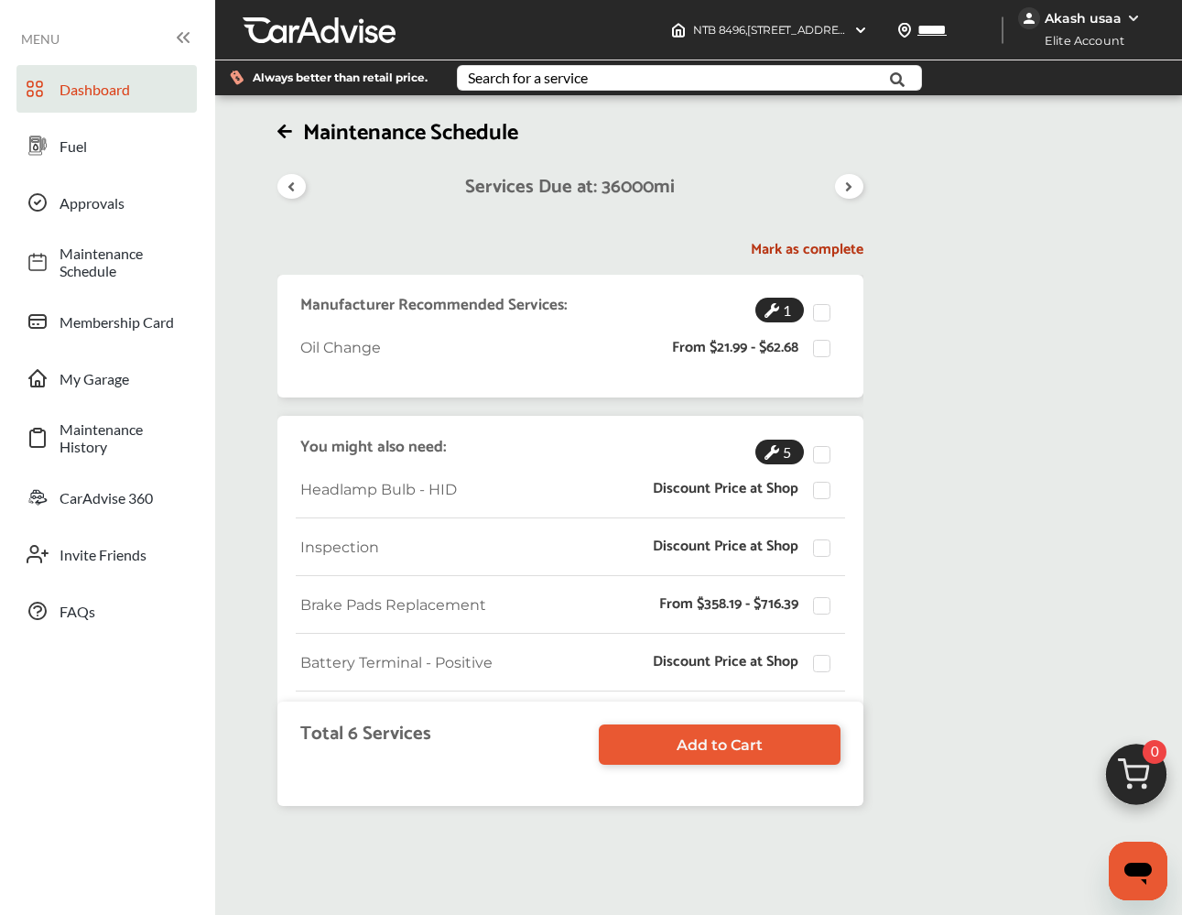
click at [60, 99] on link "Dashboard" at bounding box center [106, 89] width 180 height 48
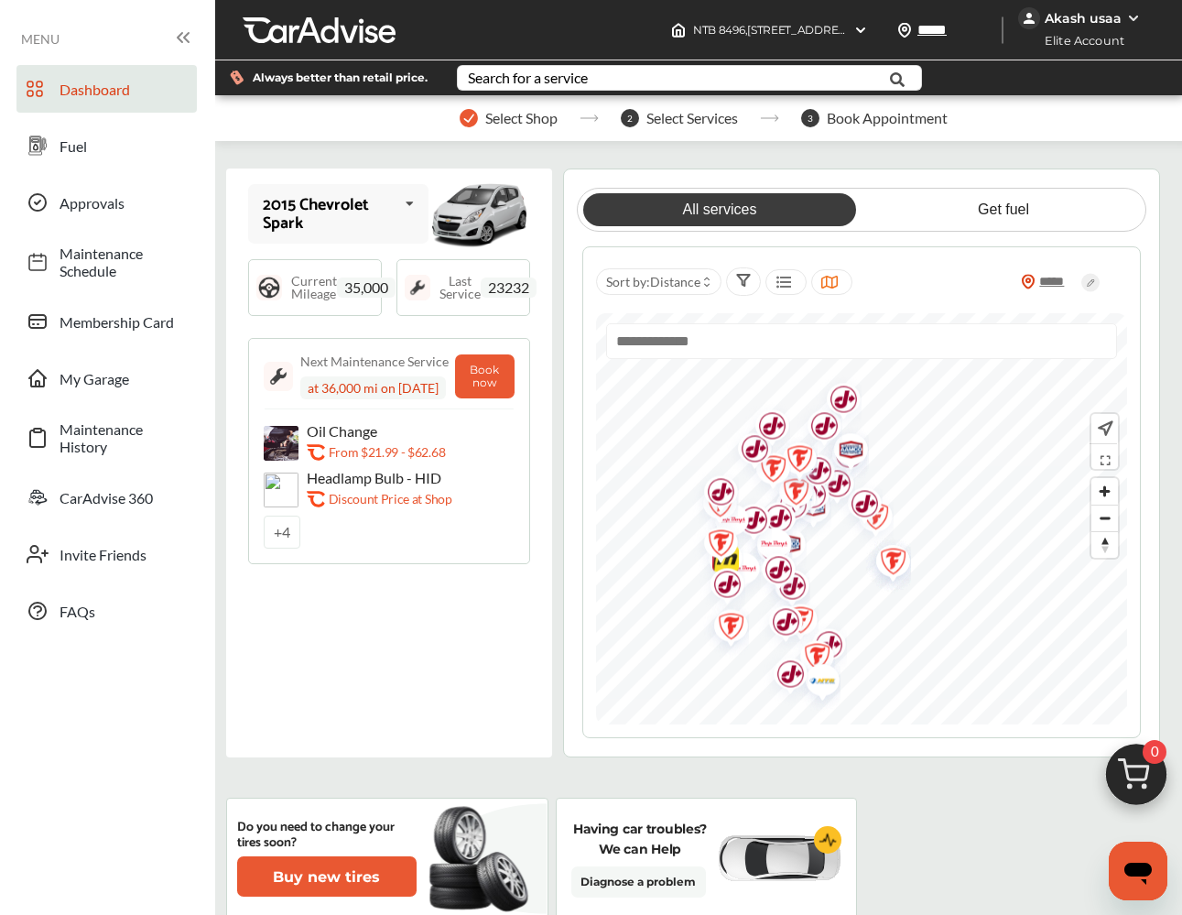
click at [1131, 783] on img at bounding box center [1136, 779] width 88 height 88
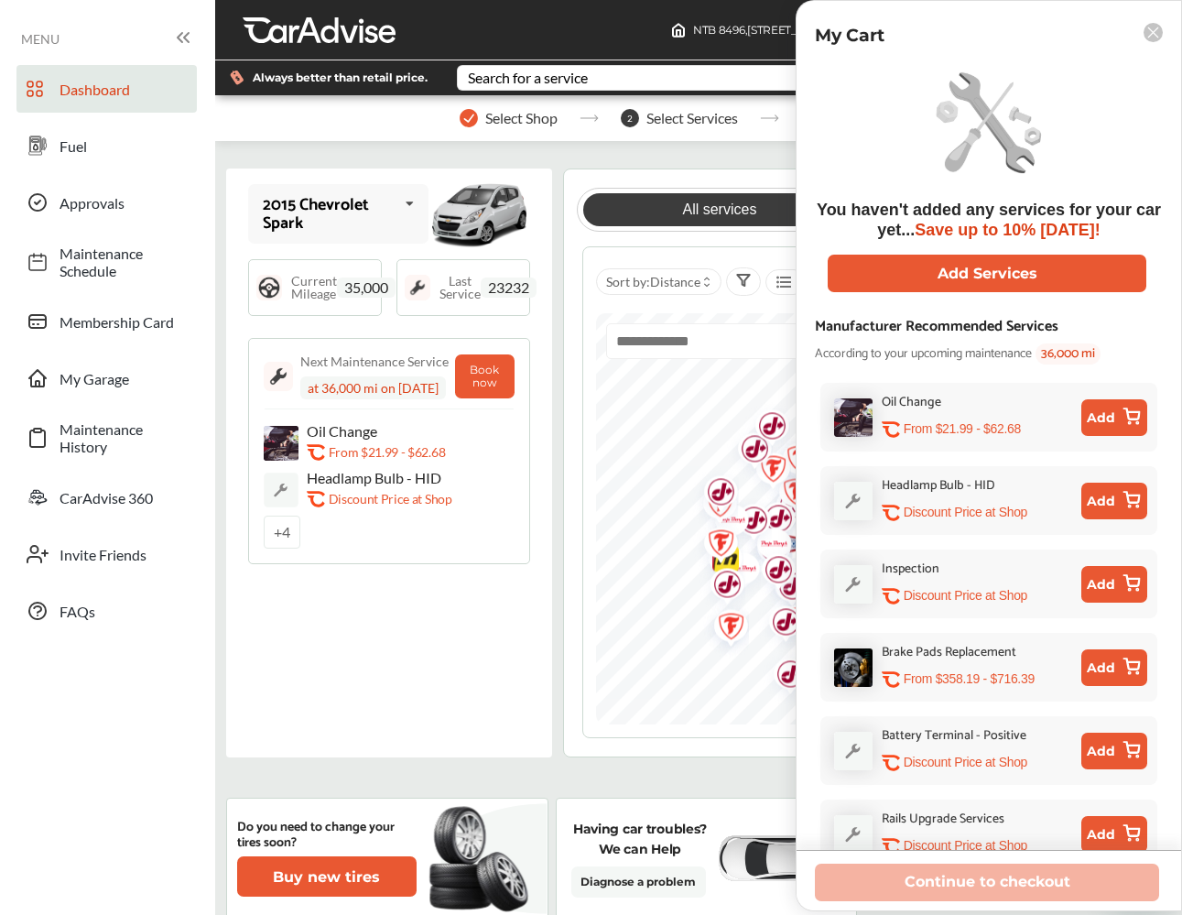
scroll to position [23, 0]
